Goal: Task Accomplishment & Management: Use online tool/utility

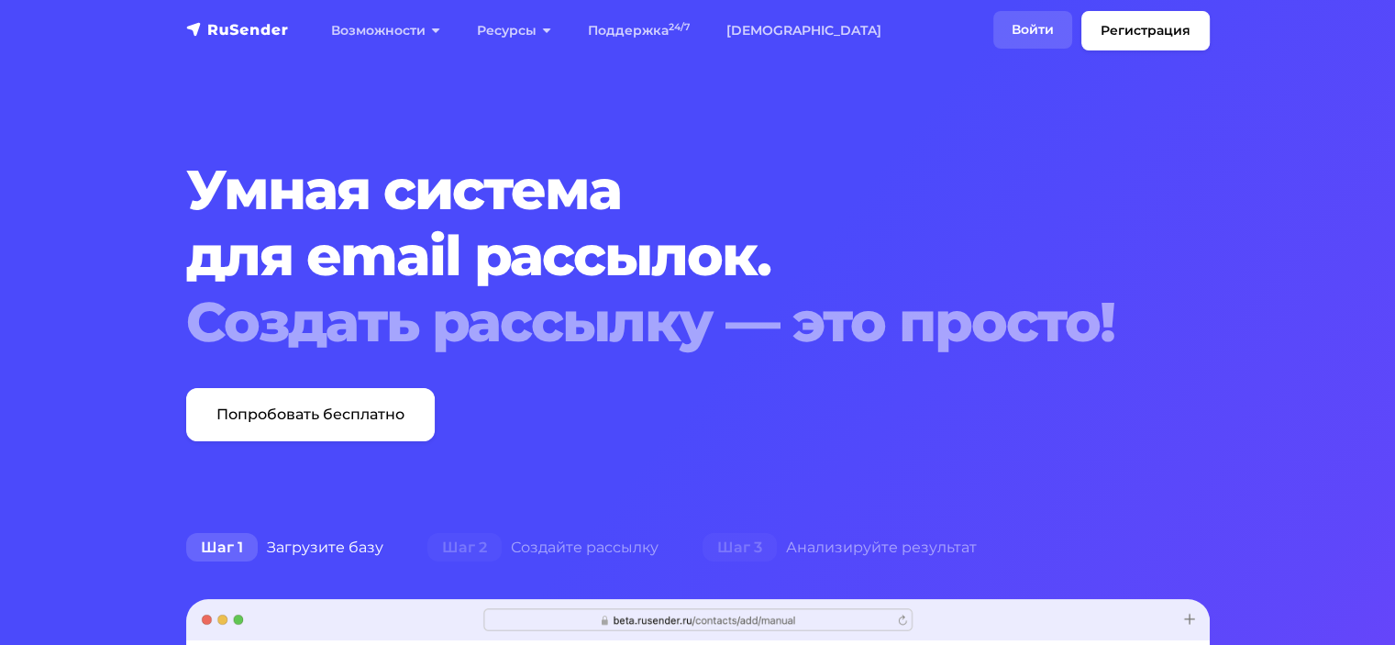
click at [1041, 21] on link "Войти" at bounding box center [1032, 30] width 79 height 38
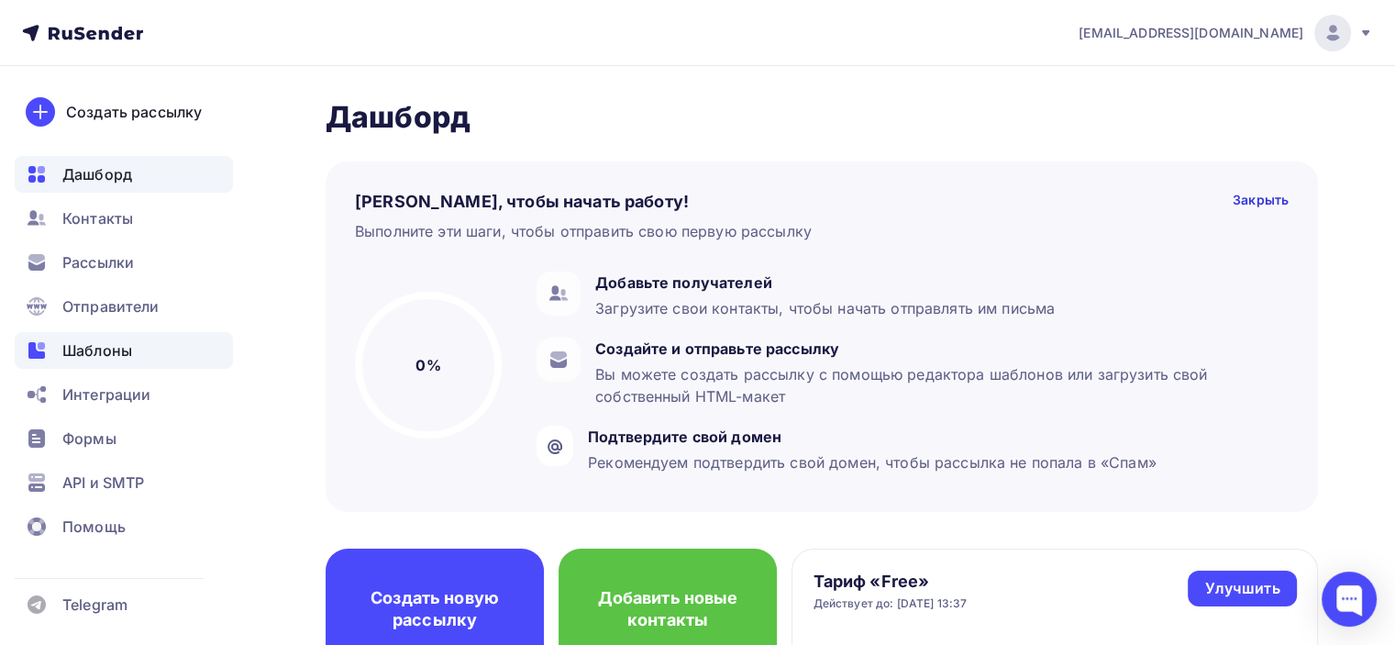
click at [117, 344] on span "Шаблоны" at bounding box center [97, 350] width 70 height 22
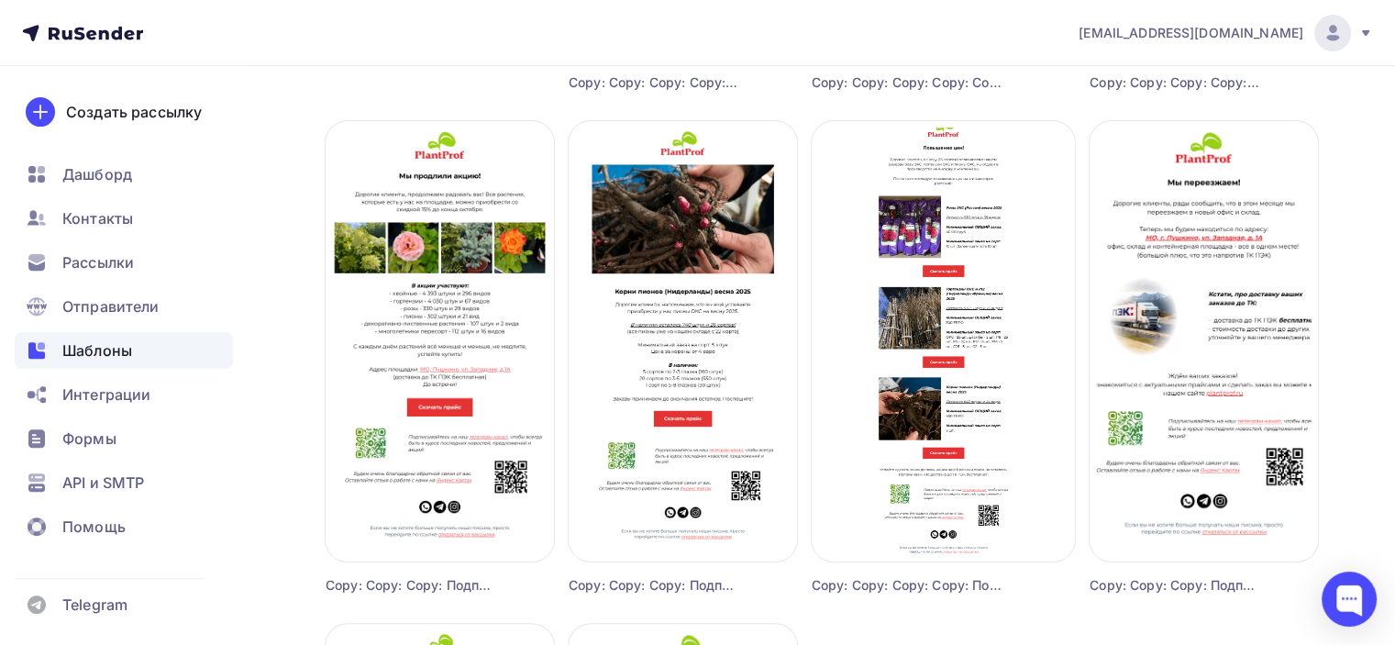
scroll to position [642, 0]
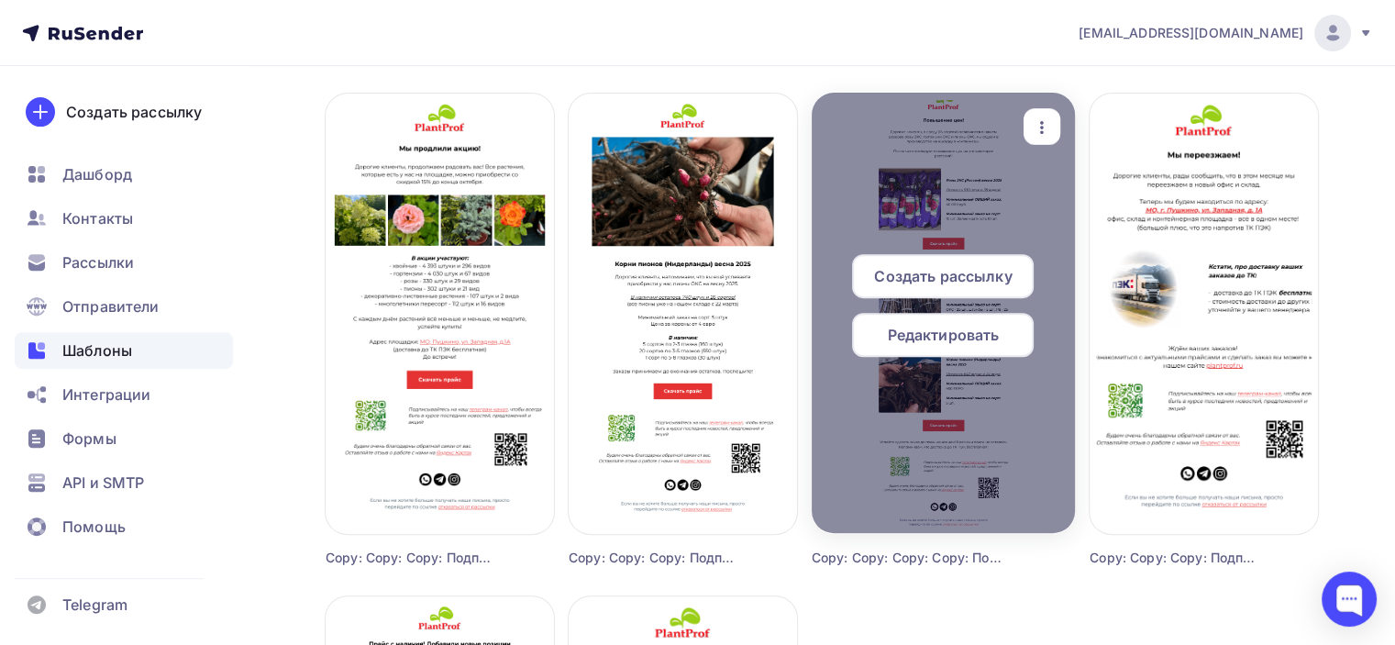
click at [977, 331] on span "Редактировать" at bounding box center [944, 335] width 112 height 22
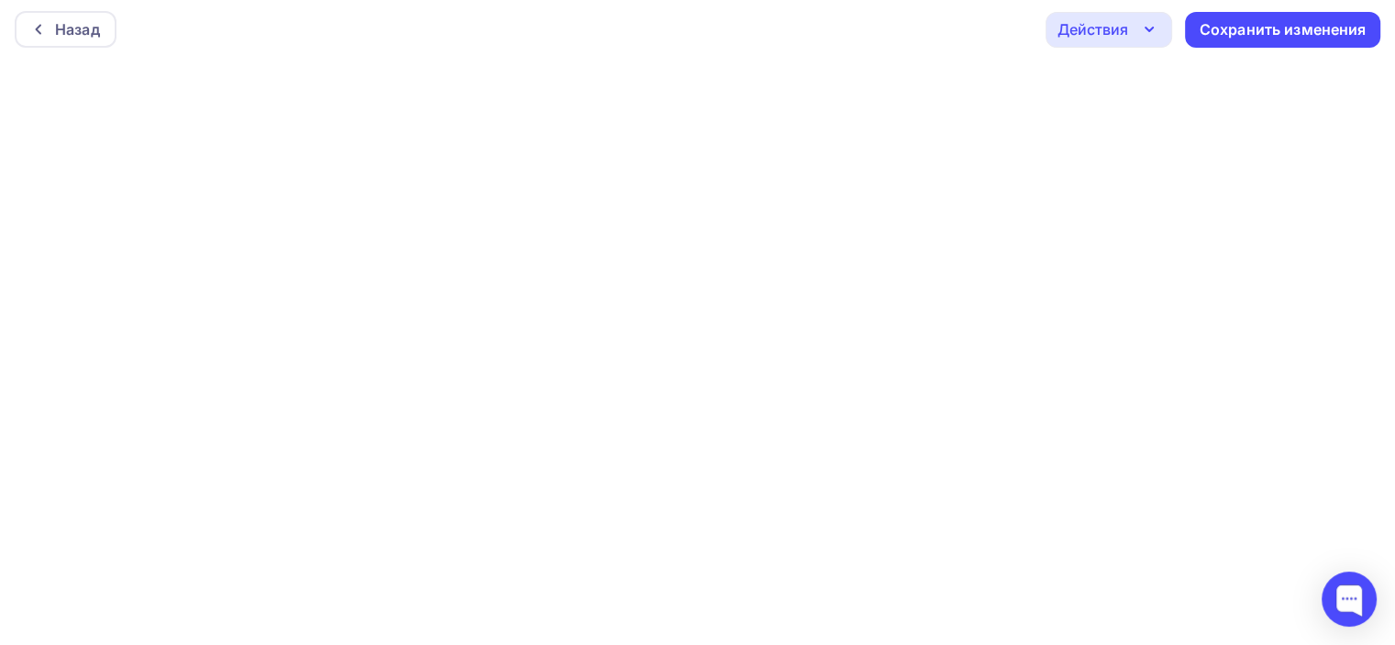
scroll to position [4, 0]
click at [1285, 29] on div "Сохранить изменения" at bounding box center [1282, 29] width 167 height 21
